Goal: Information Seeking & Learning: Learn about a topic

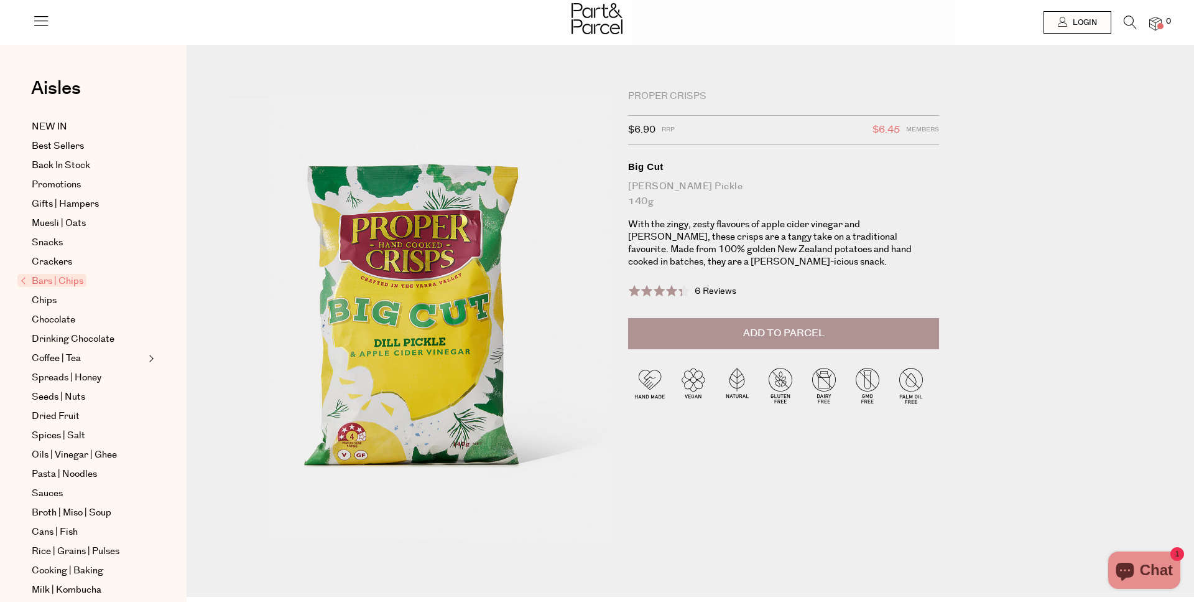
click at [675, 284] on span at bounding box center [655, 290] width 54 height 12
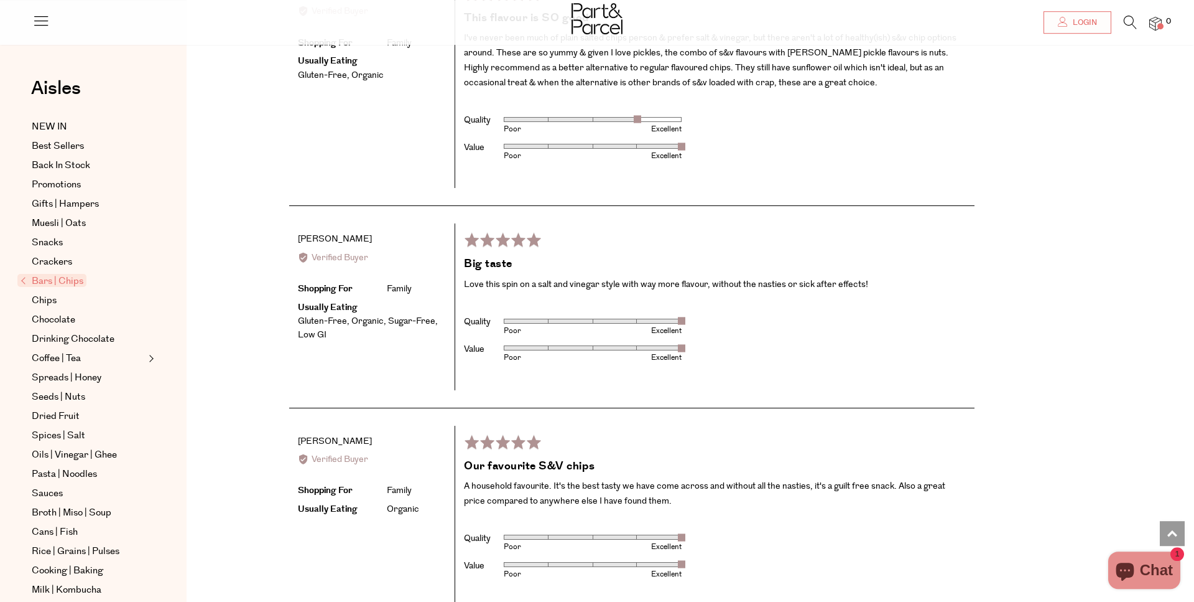
scroll to position [2337, 0]
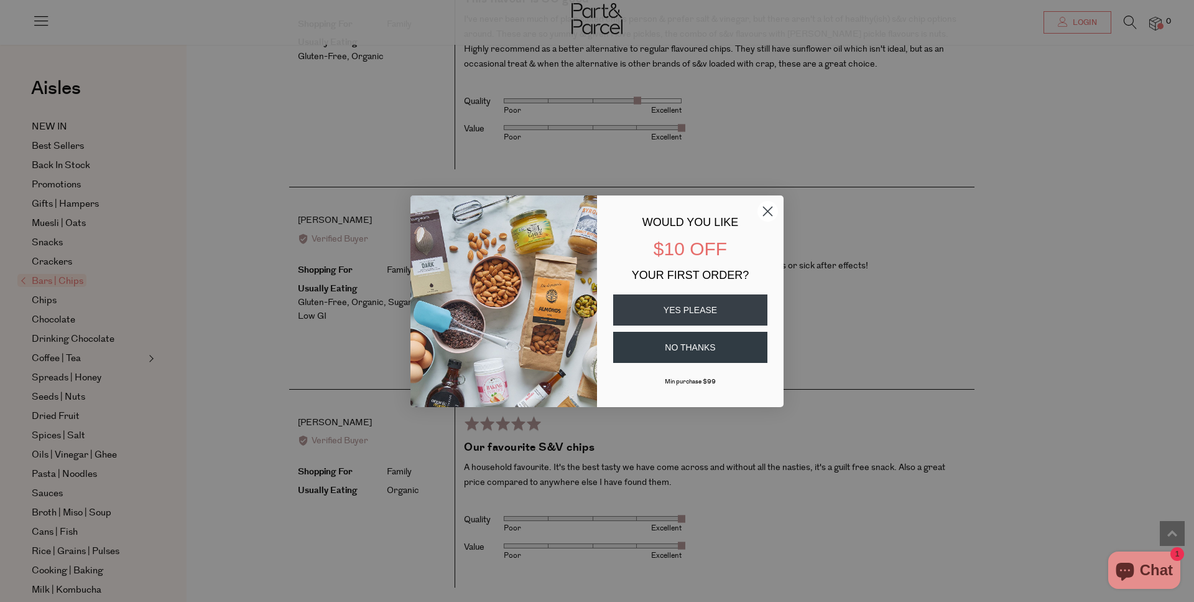
click at [769, 210] on icon "Close dialog" at bounding box center [768, 211] width 9 height 9
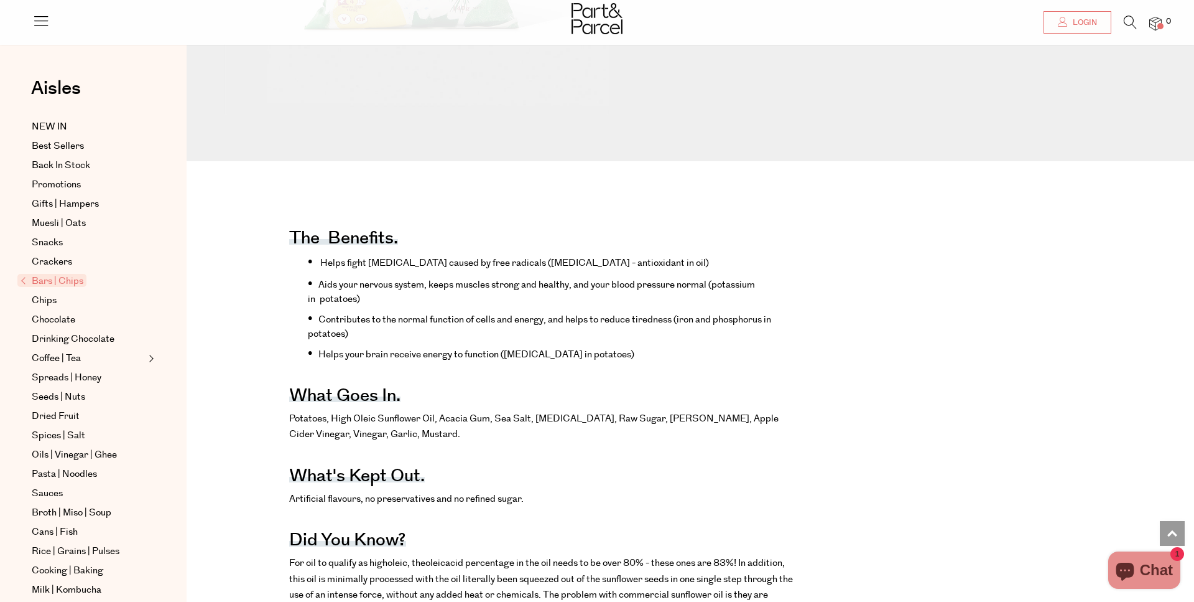
scroll to position [0, 0]
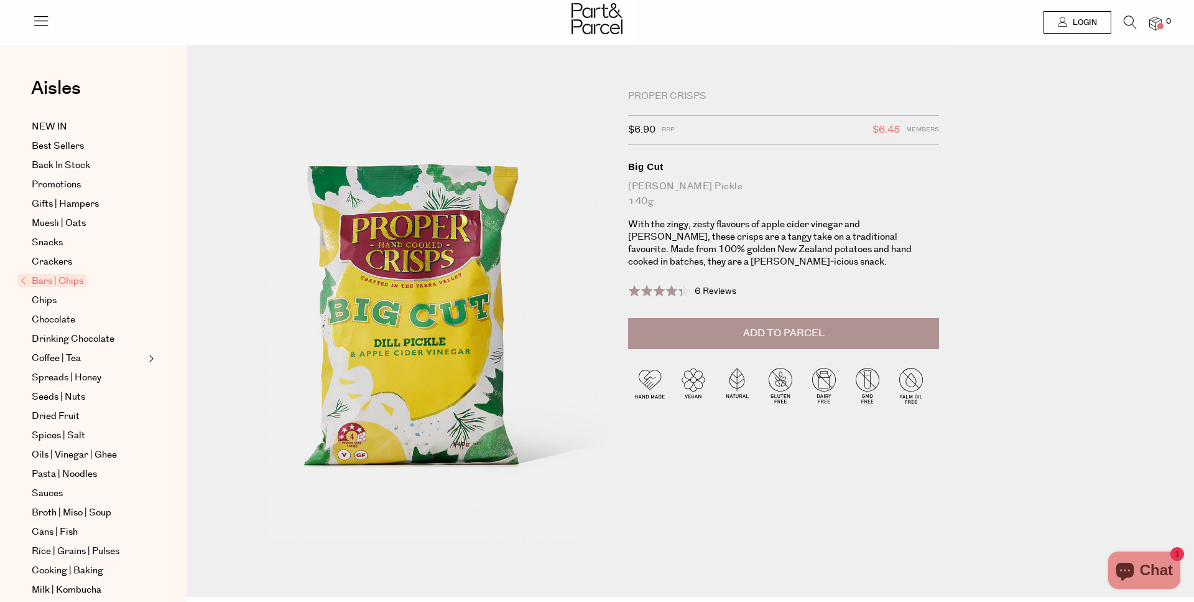
click at [580, 20] on img at bounding box center [597, 18] width 51 height 31
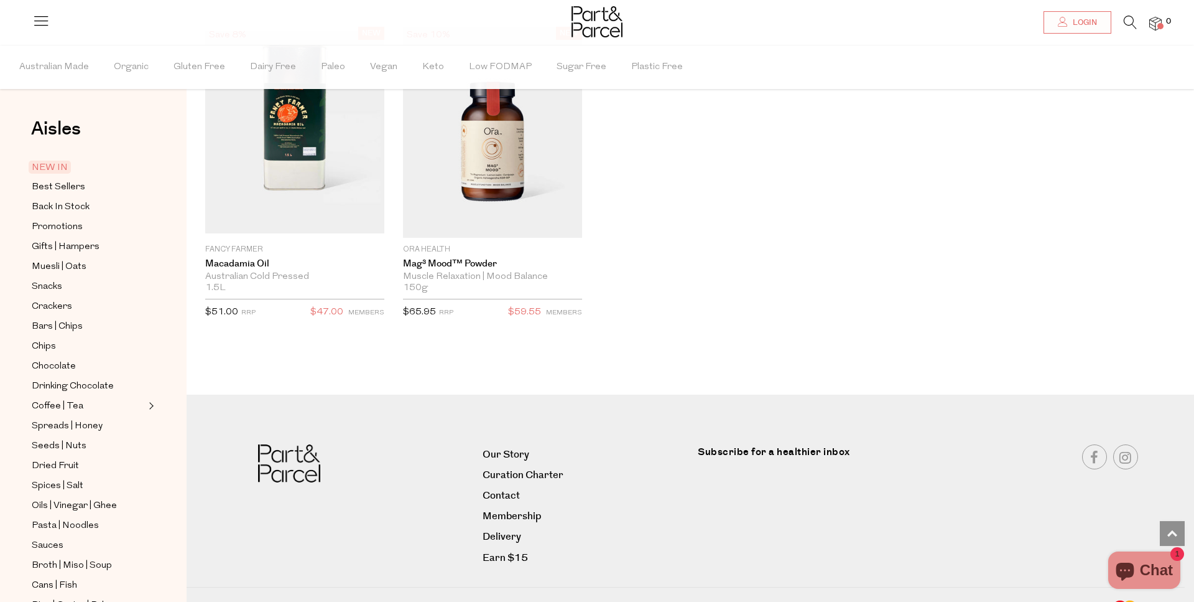
scroll to position [2508, 0]
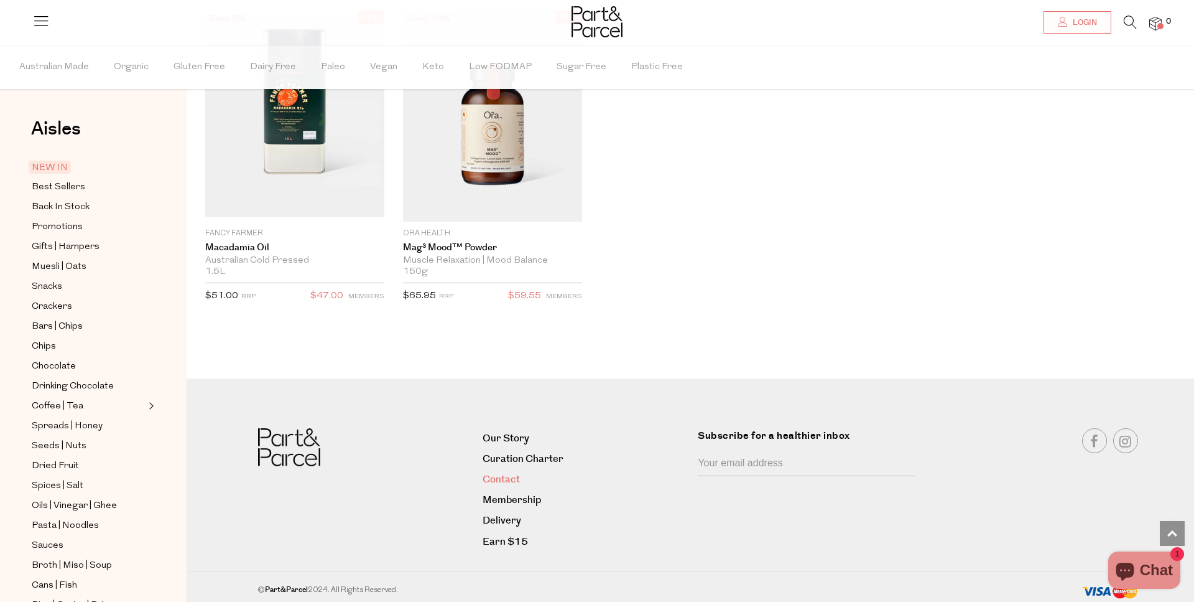
click at [508, 478] on link "Contact" at bounding box center [586, 479] width 206 height 17
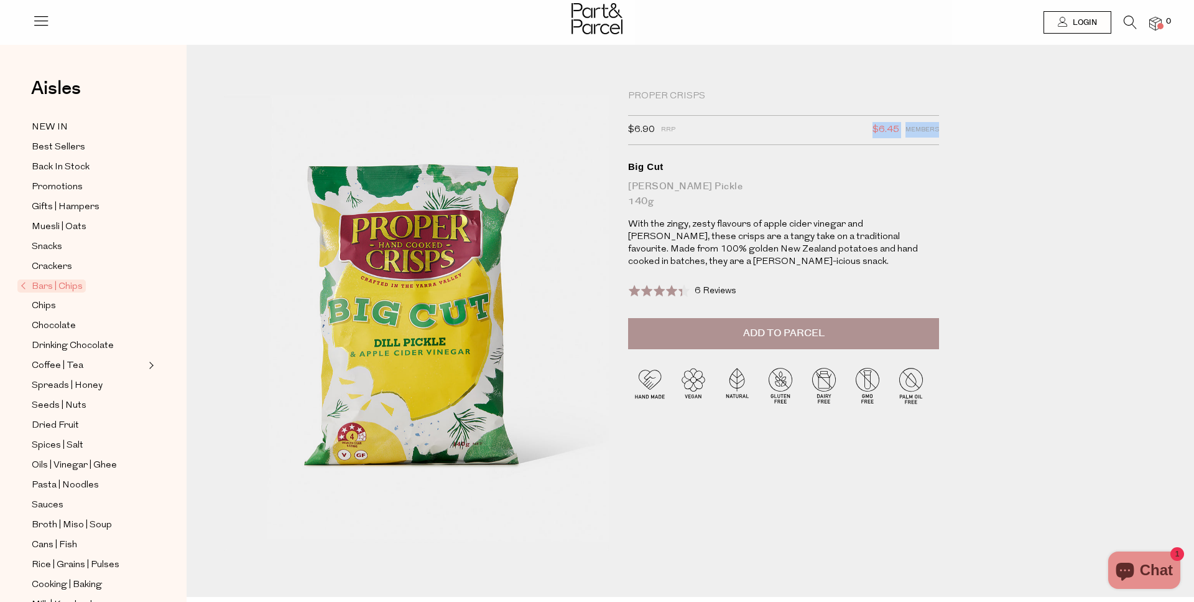
drag, startPoint x: 851, startPoint y: 129, endPoint x: 945, endPoint y: 136, distance: 94.1
click at [945, 136] on div "Proper Crisps $6.90 RRP $6.45 Members Available: In Stock Big Cut [PERSON_NAME]…" at bounding box center [790, 315] width 342 height 450
click at [934, 165] on div "Big Cut" at bounding box center [783, 166] width 311 height 12
click at [1181, 284] on div "Proper Crisps $6.90 RRP $6.45 Members Available: In Stock Big Cut [PERSON_NAME]…" at bounding box center [700, 339] width 970 height 514
